Goal: Task Accomplishment & Management: Complete application form

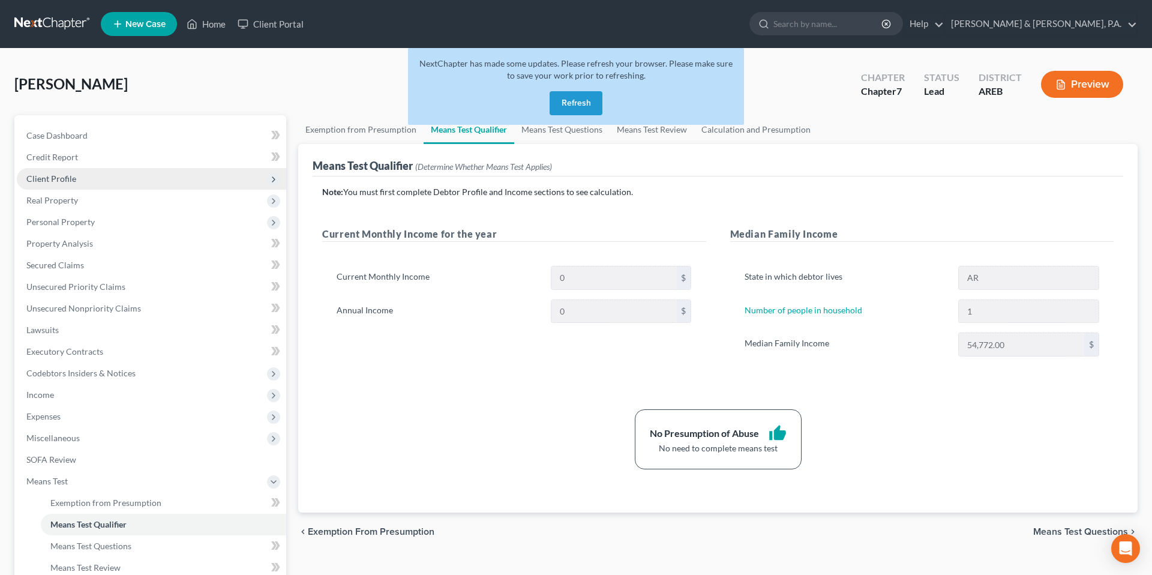
click at [68, 173] on span "Client Profile" at bounding box center [51, 178] width 50 height 10
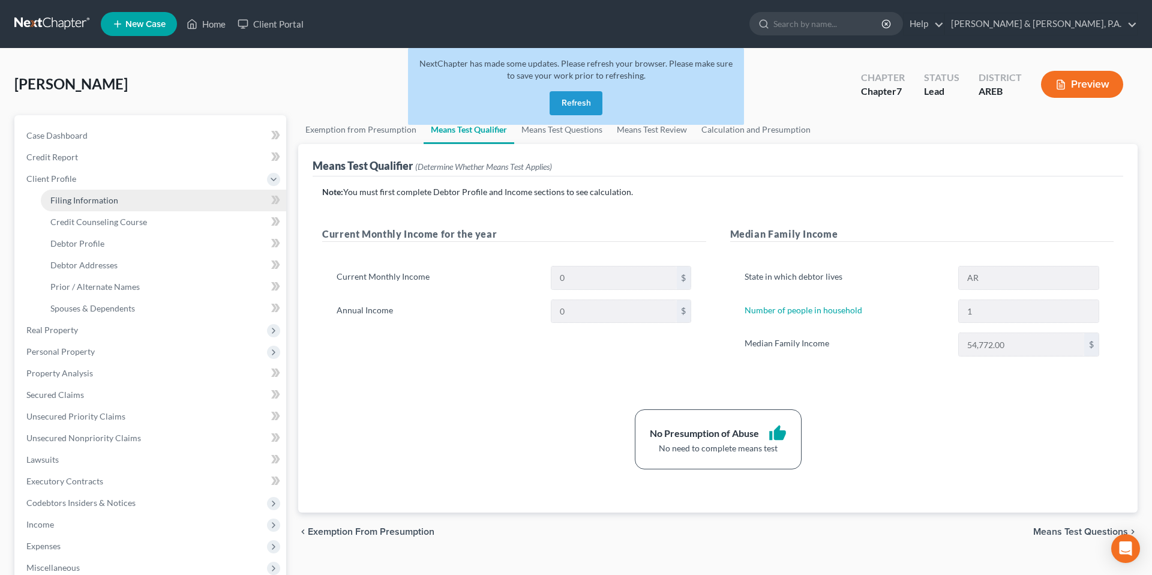
click at [86, 207] on link "Filing Information" at bounding box center [163, 201] width 245 height 22
select select "1"
select select "0"
select select "2"
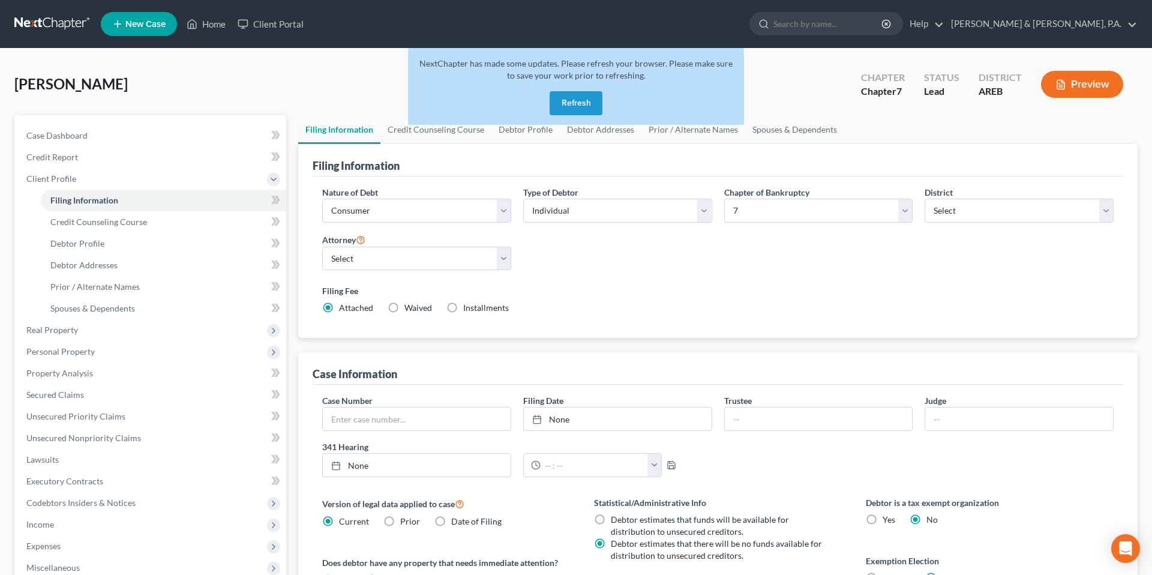
click at [522, 133] on div "NextChapter has made some updates. Please refresh your browser. Please make sur…" at bounding box center [576, 91] width 336 height 86
click at [519, 131] on div "NextChapter has made some updates. Please refresh your browser. Please make sur…" at bounding box center [576, 91] width 336 height 86
click at [83, 244] on span "Debtor Profile" at bounding box center [77, 243] width 54 height 10
select select "0"
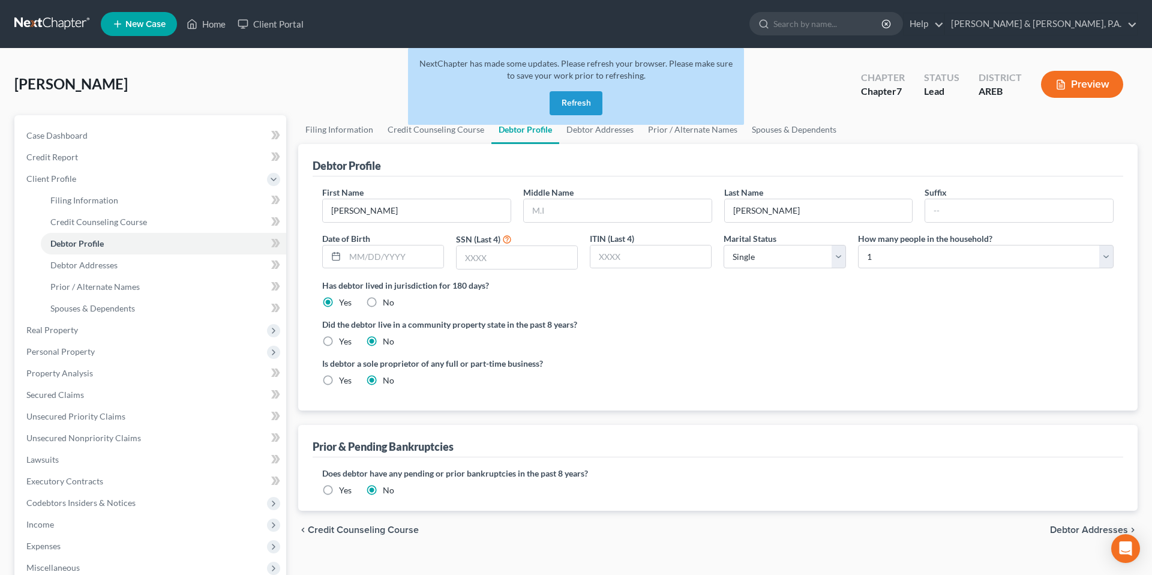
click at [604, 118] on div "NextChapter has made some updates. Please refresh your browser. Please make sur…" at bounding box center [576, 86] width 336 height 77
click at [583, 110] on button "Refresh" at bounding box center [576, 103] width 53 height 24
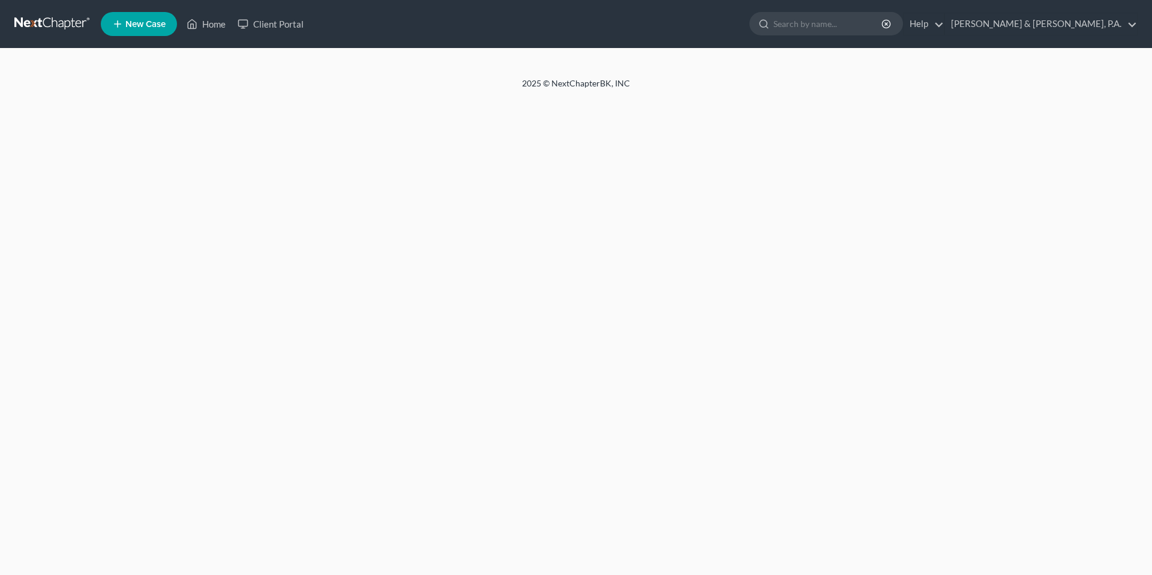
select select "0"
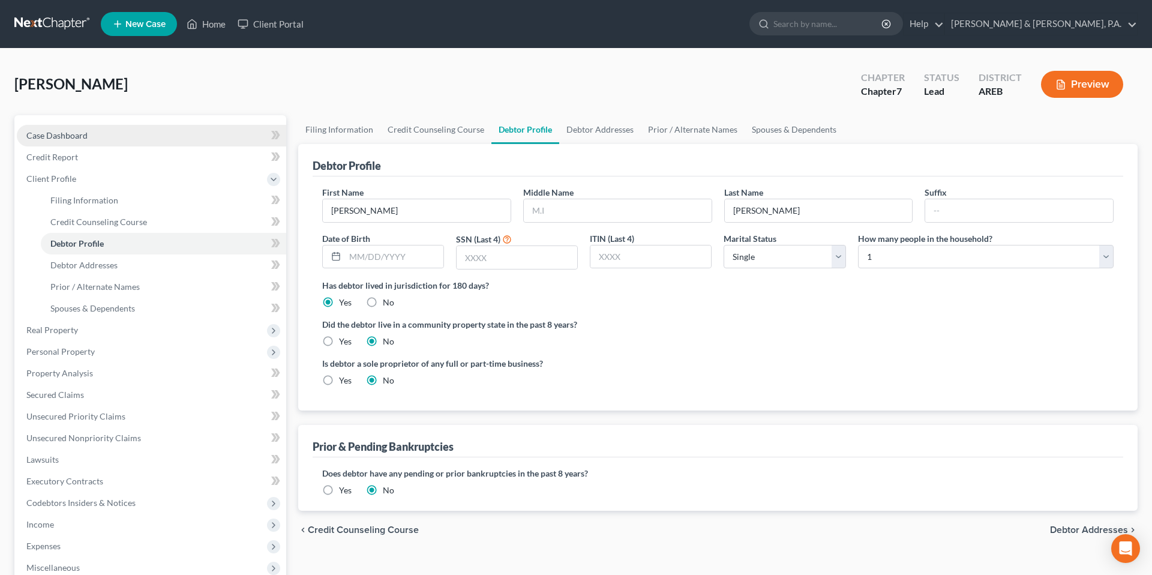
click at [76, 140] on link "Case Dashboard" at bounding box center [151, 136] width 269 height 22
